Goal: Task Accomplishment & Management: Use online tool/utility

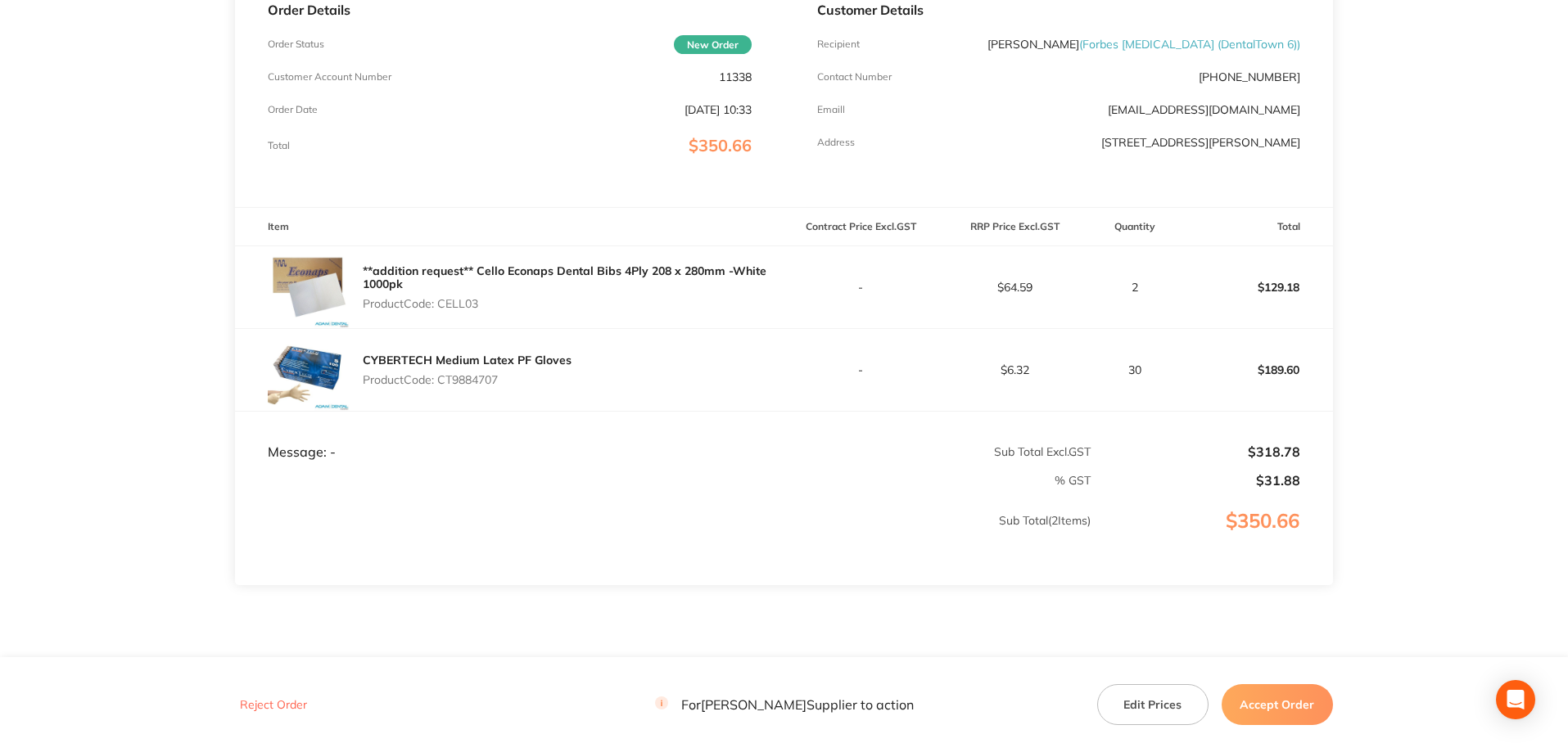
scroll to position [319, 0]
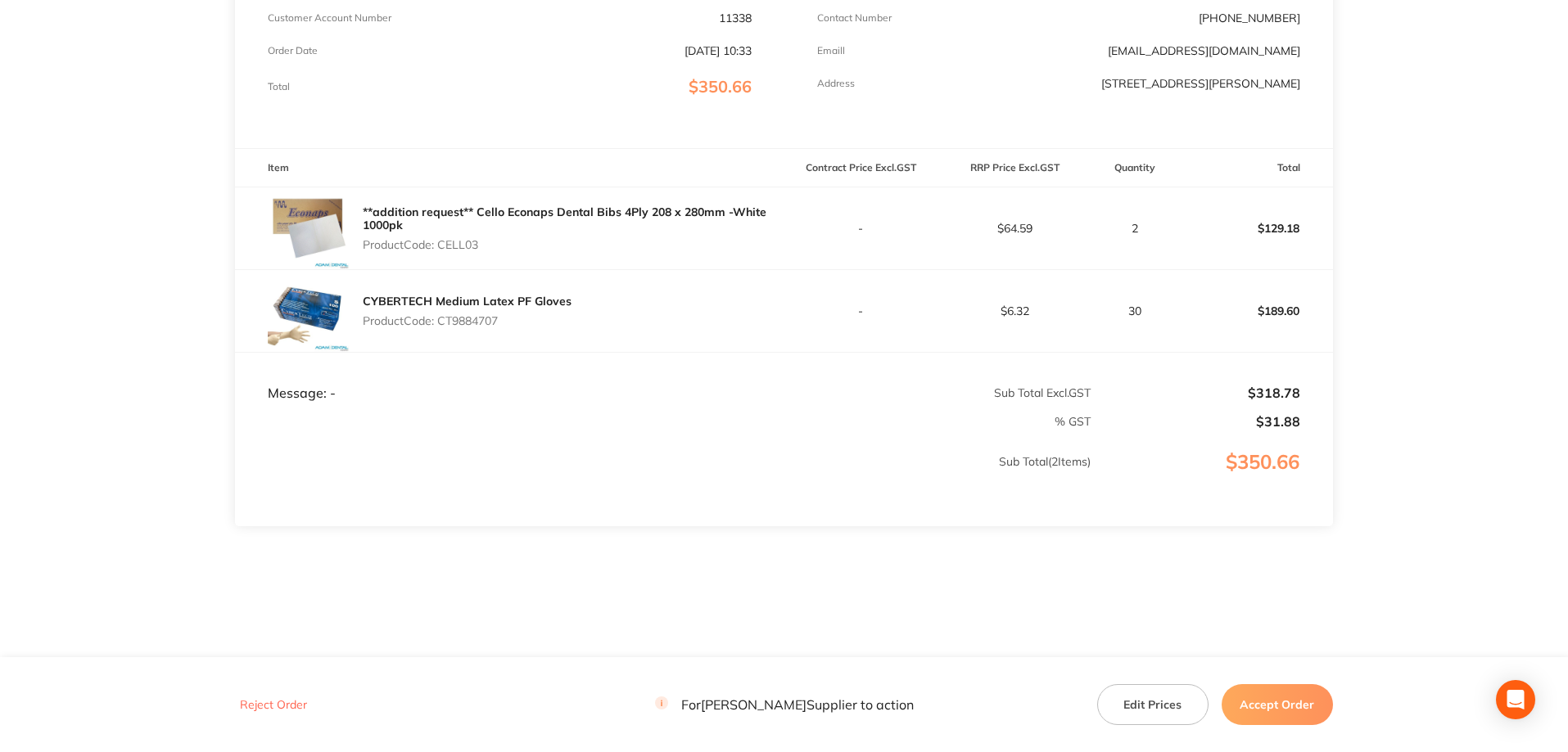
click at [456, 247] on p "Product Code: CELL03" at bounding box center [573, 245] width 421 height 13
copy p "CELL03"
click at [495, 323] on p "Product Code: CT9884707" at bounding box center [467, 321] width 209 height 13
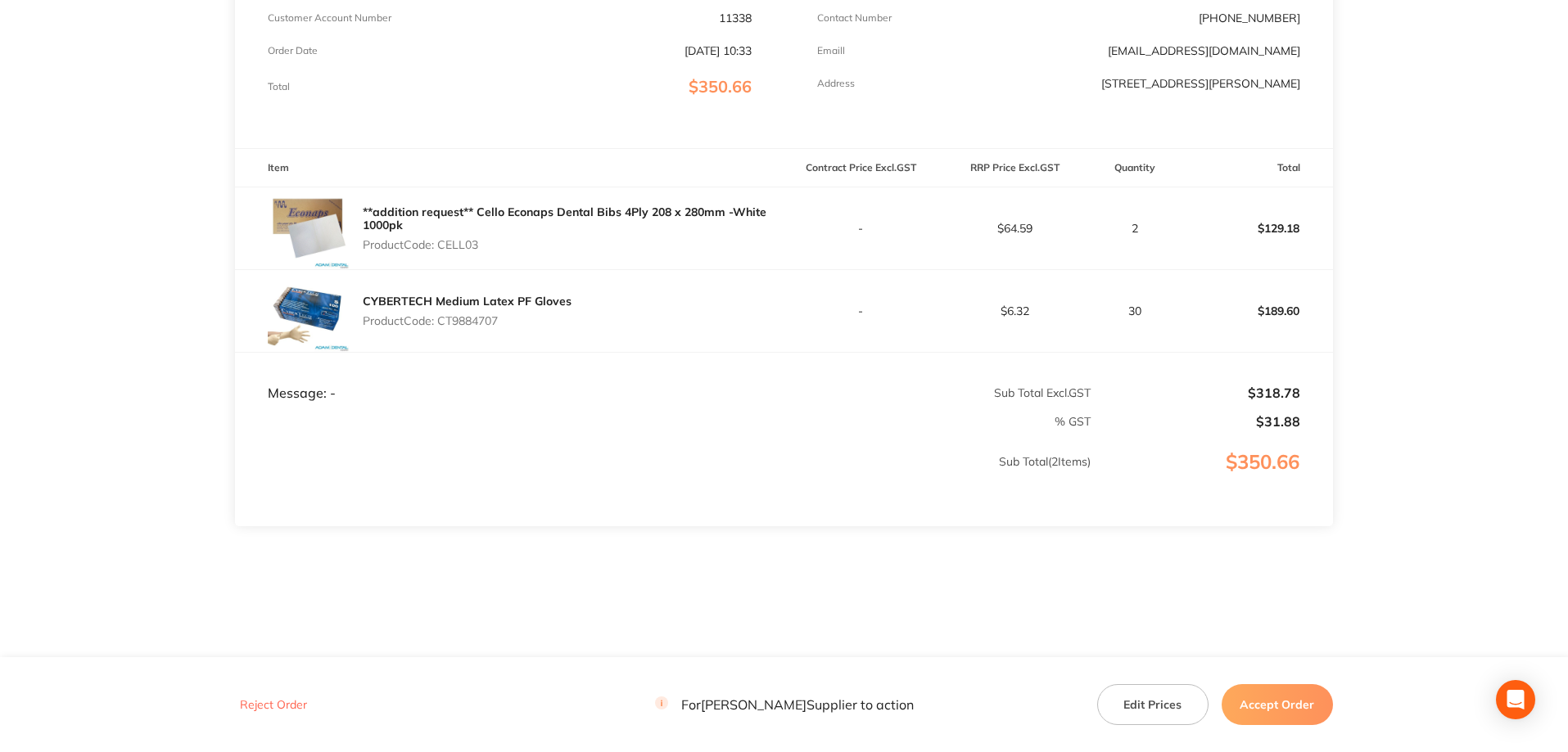
copy p "CT9884707"
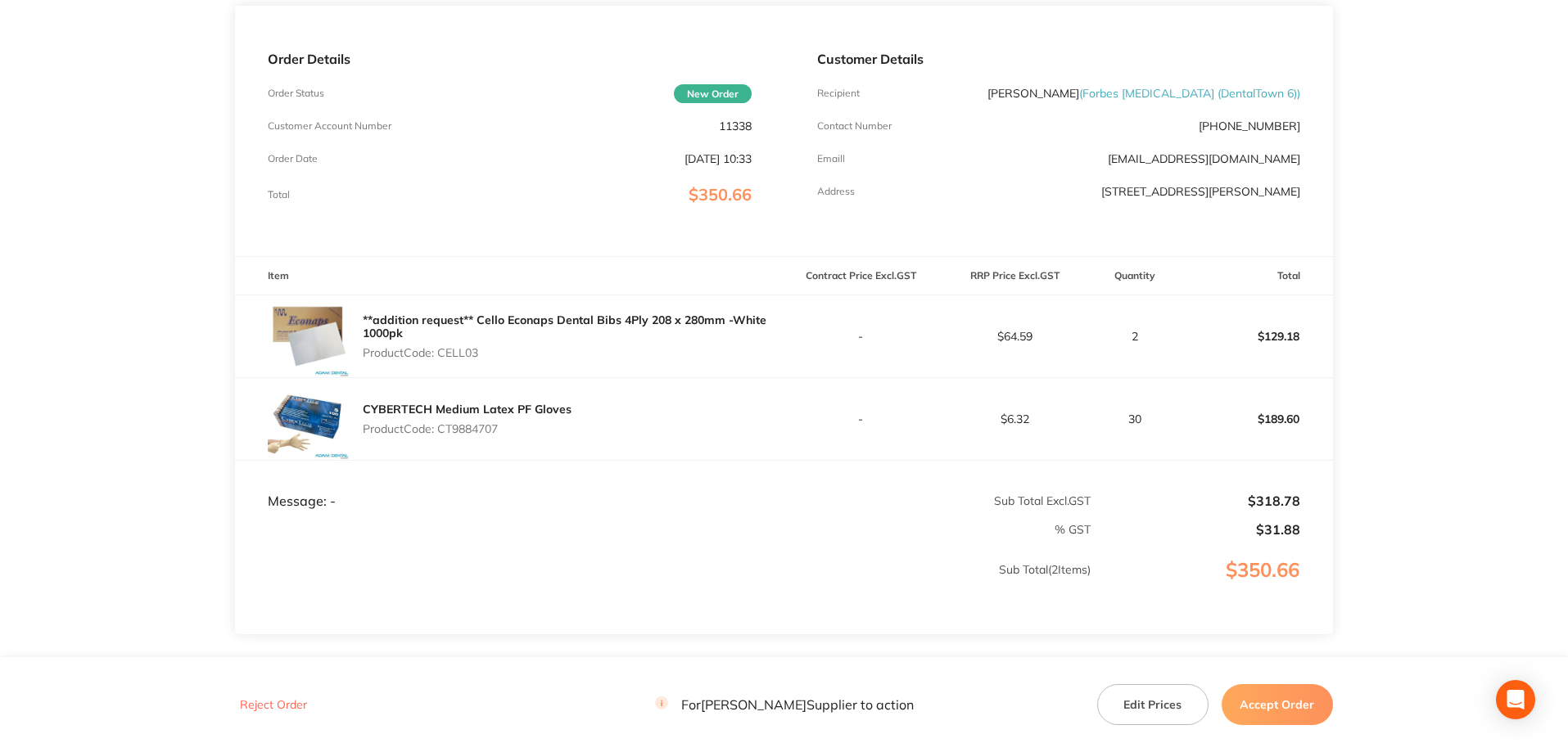
scroll to position [0, 0]
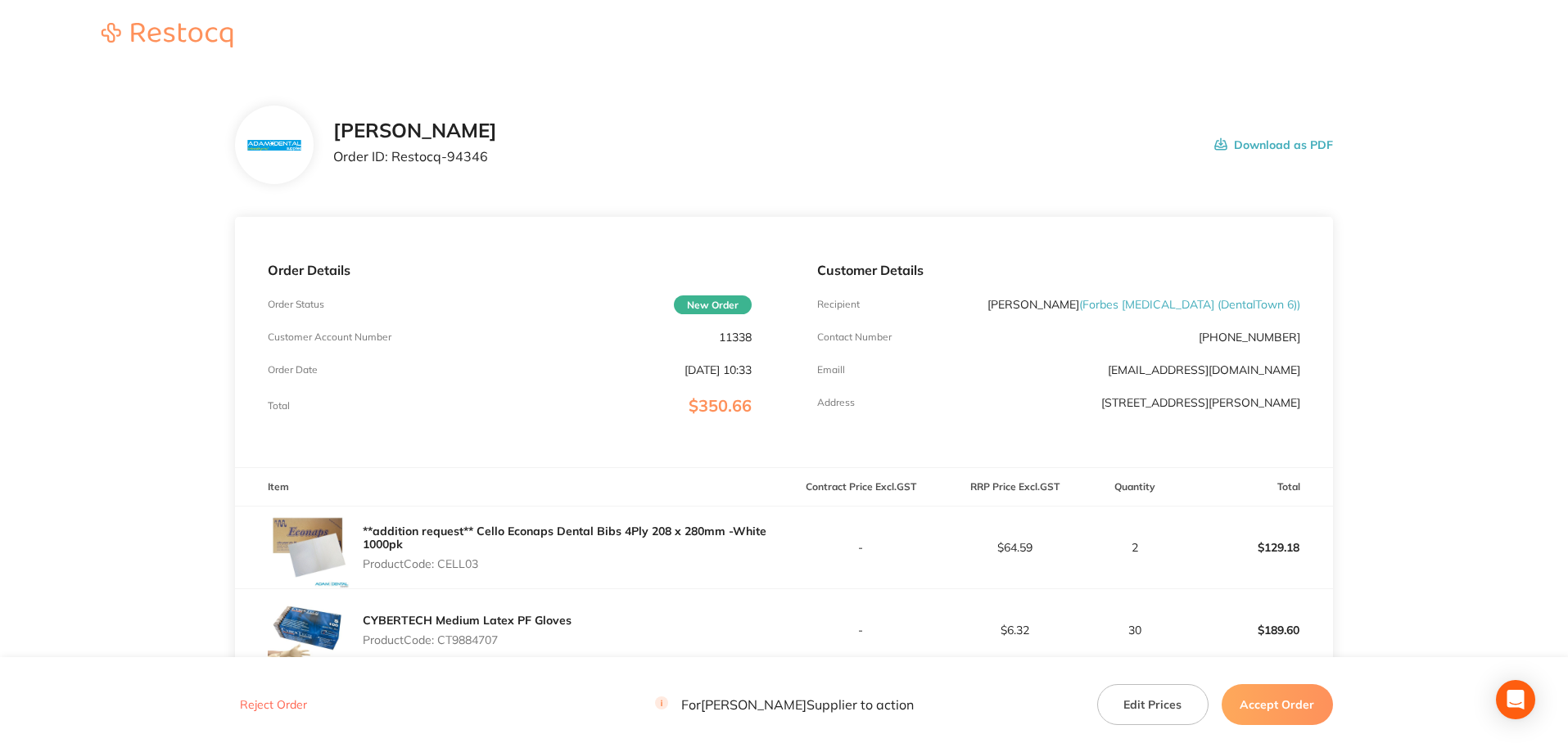
click at [1293, 711] on button "Accept Order" at bounding box center [1278, 705] width 111 height 41
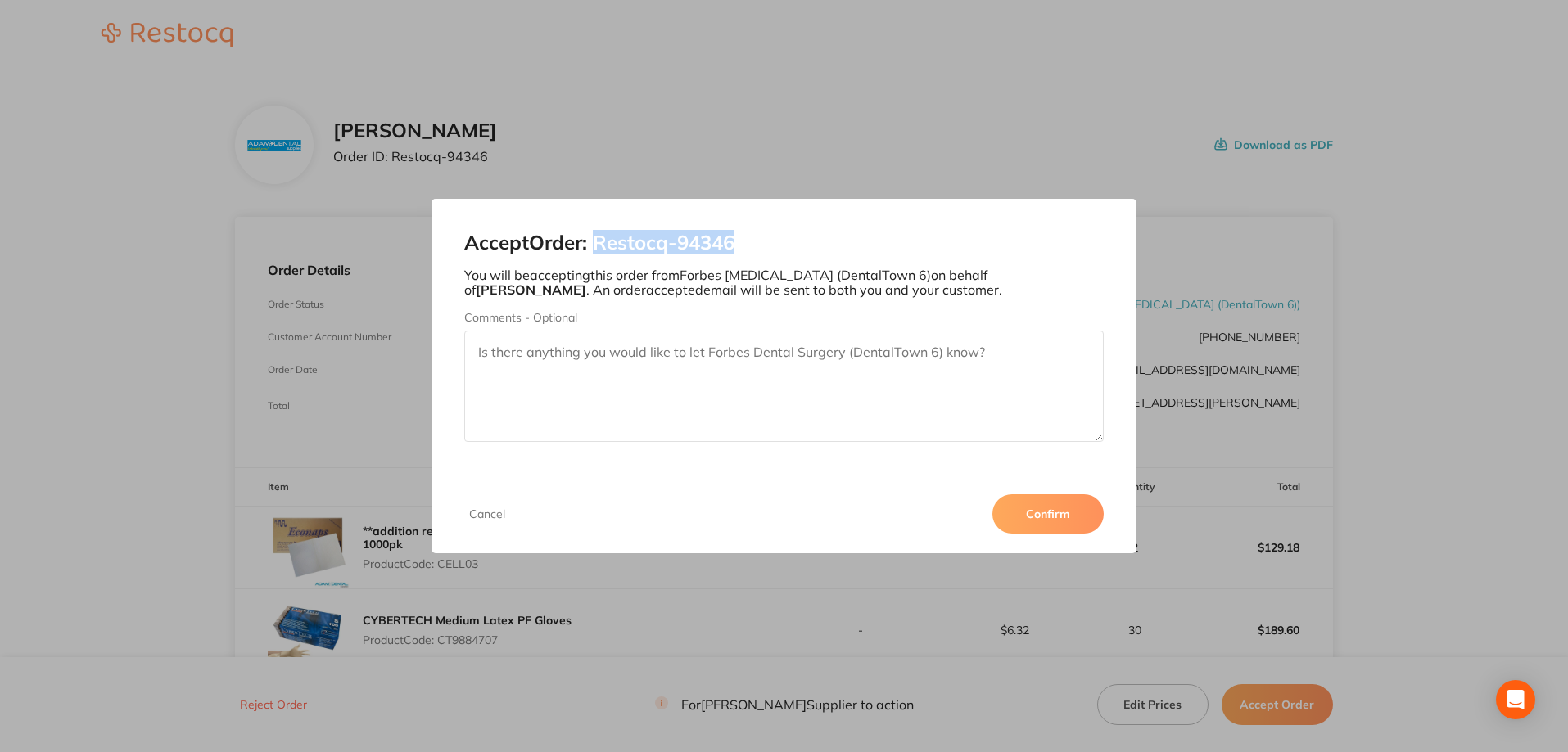
drag, startPoint x: 746, startPoint y: 241, endPoint x: 570, endPoint y: 276, distance: 179.4
click at [604, 243] on h2 "Accept Order: Restocq- 94346" at bounding box center [784, 243] width 640 height 23
copy h2 "Restocq- 94346"
click at [1022, 517] on button "Confirm" at bounding box center [1048, 514] width 111 height 39
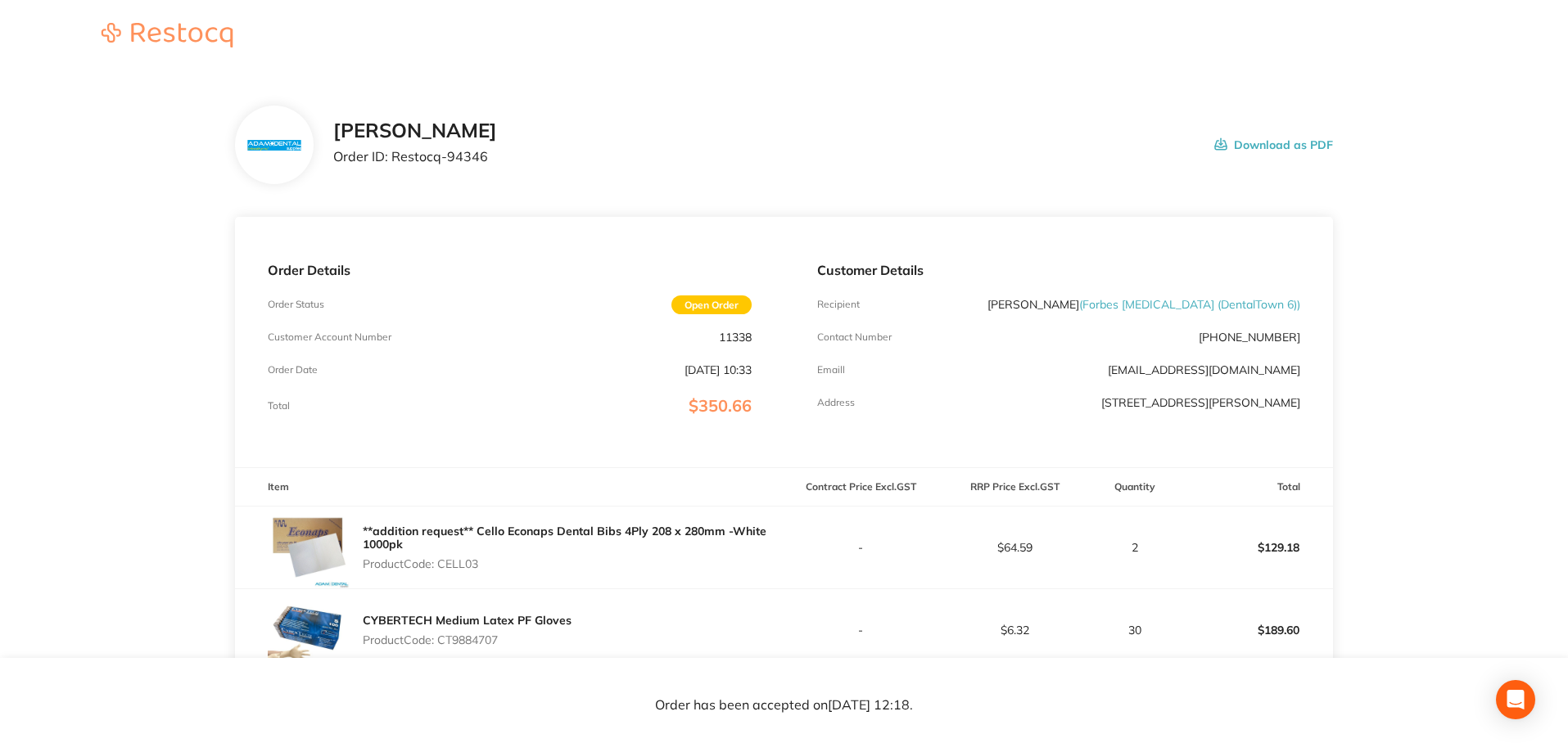
click at [728, 338] on p "11338" at bounding box center [735, 338] width 32 height 13
copy p "11338"
click at [458, 562] on p "Product Code: CELL03" at bounding box center [573, 564] width 421 height 13
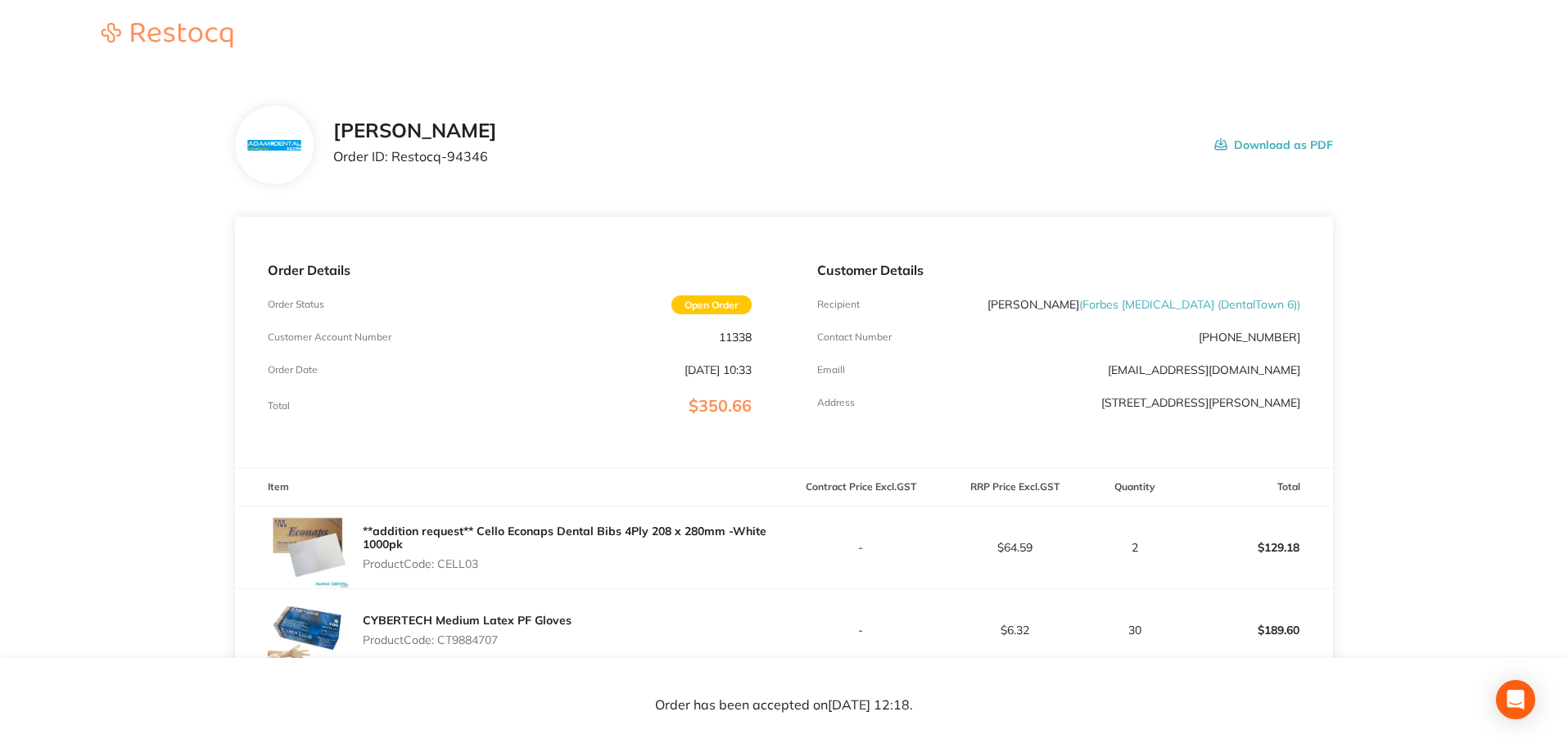
copy p "CELL03"
click at [859, 421] on div "Customer Details Recipient [PERSON_NAME] ( [PERSON_NAME] [MEDICAL_DATA] (Dental…" at bounding box center [1058, 342] width 548 height 250
